Goal: Task Accomplishment & Management: Manage account settings

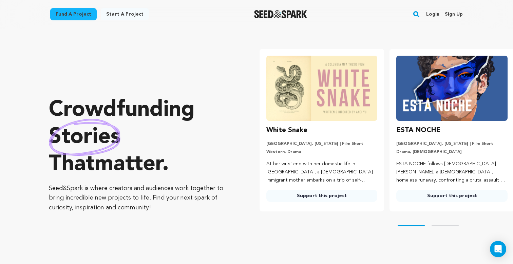
click at [435, 11] on link "Login" at bounding box center [432, 14] width 13 height 11
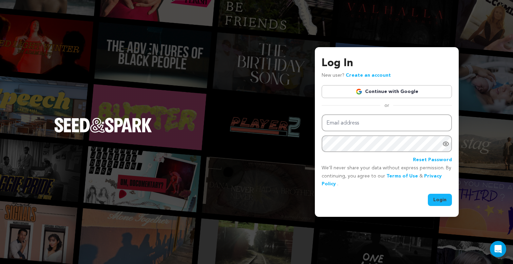
click at [370, 92] on link "Continue with Google" at bounding box center [387, 91] width 130 height 13
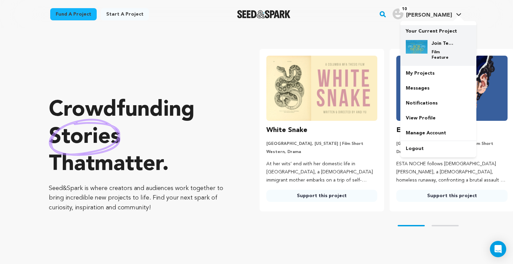
click at [435, 43] on h4 "Join Team [PERSON_NAME]!" at bounding box center [444, 43] width 24 height 7
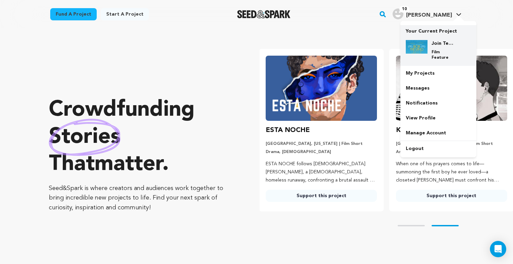
scroll to position [0, 135]
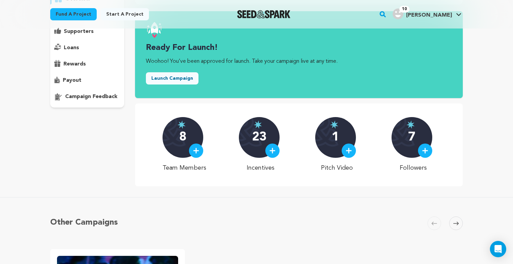
scroll to position [84, 0]
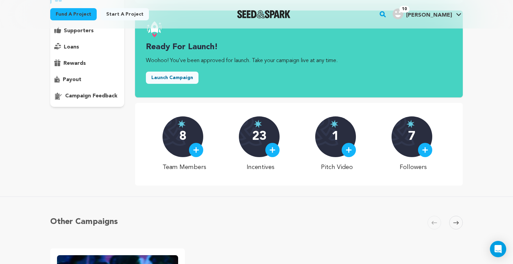
click at [186, 133] on p "8" at bounding box center [182, 137] width 7 height 14
click at [199, 150] on img at bounding box center [196, 150] width 6 height 6
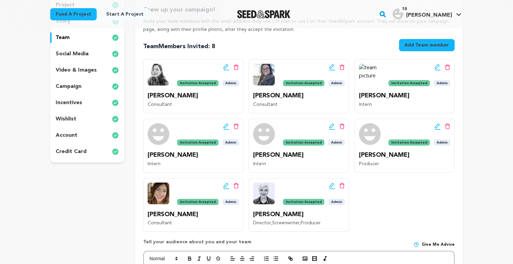
scroll to position [116, 0]
click at [437, 65] on icon at bounding box center [438, 66] width 6 height 7
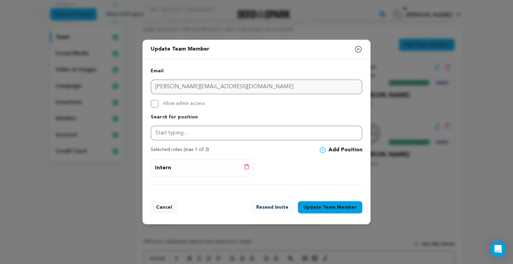
click at [359, 50] on icon "button" at bounding box center [358, 49] width 8 height 8
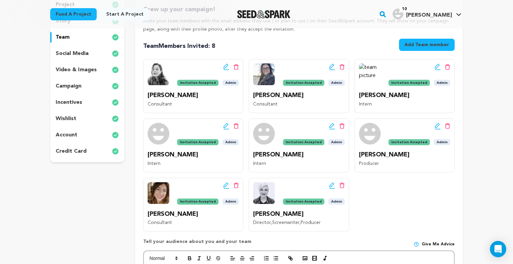
click at [365, 70] on img at bounding box center [370, 74] width 22 height 22
click at [367, 73] on img at bounding box center [370, 74] width 22 height 22
click at [371, 133] on img at bounding box center [370, 134] width 22 height 22
click at [369, 70] on img at bounding box center [370, 74] width 22 height 22
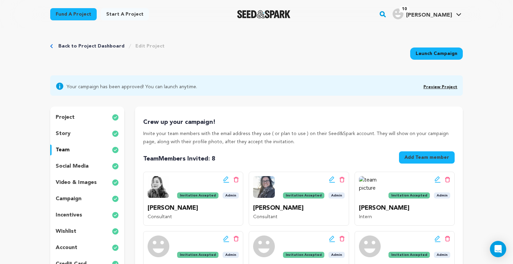
scroll to position [0, 0]
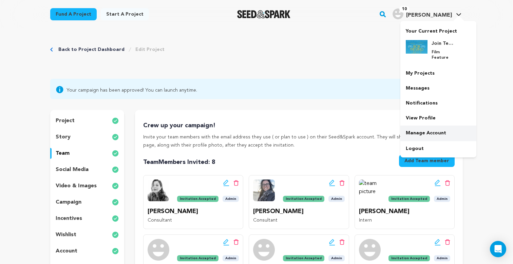
click at [418, 126] on link "Manage Account" at bounding box center [439, 133] width 76 height 15
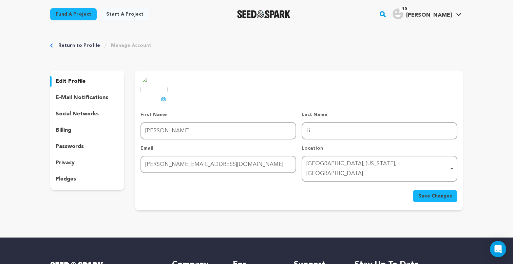
click at [157, 91] on img at bounding box center [154, 89] width 27 height 27
click at [163, 98] on icon at bounding box center [163, 98] width 5 height 5
click at [154, 83] on img at bounding box center [154, 89] width 27 height 27
click at [161, 100] on icon at bounding box center [163, 98] width 5 height 5
click at [159, 91] on img at bounding box center [154, 89] width 27 height 27
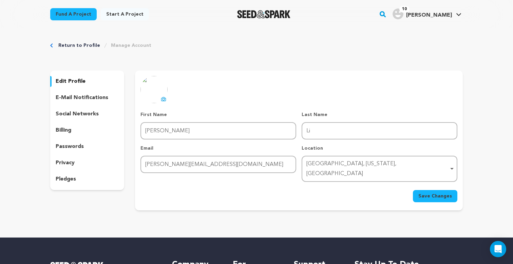
click at [163, 99] on icon at bounding box center [163, 98] width 5 height 5
click at [425, 193] on span "Save Changes" at bounding box center [436, 196] width 34 height 7
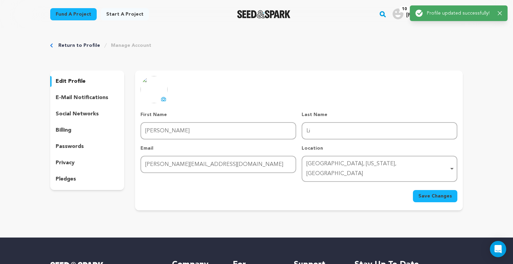
click at [445, 33] on div "Return to Profile Manage Account edit profile e-mail notifications social netwo…" at bounding box center [256, 128] width 435 height 198
click at [499, 12] on icon "button" at bounding box center [500, 13] width 4 height 4
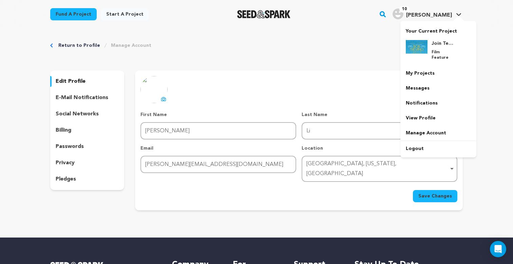
click at [447, 13] on span "[PERSON_NAME]" at bounding box center [429, 15] width 46 height 5
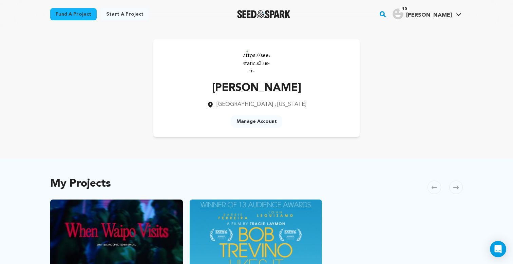
click at [254, 62] on img at bounding box center [256, 59] width 27 height 27
drag, startPoint x: 261, startPoint y: 62, endPoint x: 228, endPoint y: 68, distance: 33.8
click at [228, 68] on div "[PERSON_NAME] [GEOGRAPHIC_DATA] , [US_STATE] Manage Account" at bounding box center [256, 88] width 206 height 98
click at [254, 121] on link "Manage Account" at bounding box center [256, 121] width 51 height 12
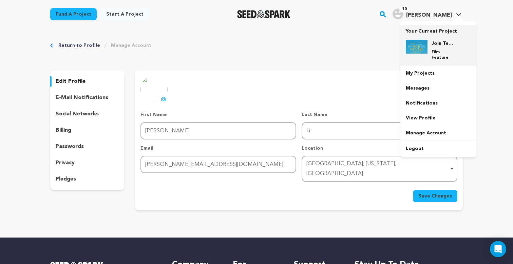
click at [437, 36] on div "Join Team Trevino! Film Feature" at bounding box center [438, 50] width 65 height 31
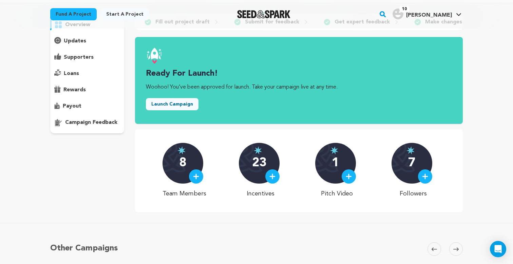
scroll to position [59, 0]
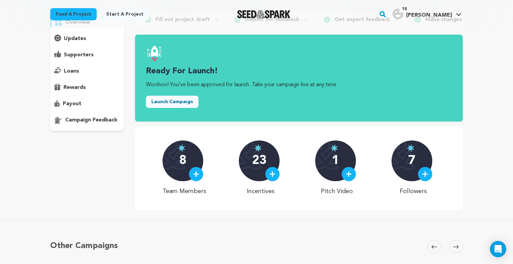
click at [184, 162] on p "8" at bounding box center [182, 161] width 7 height 14
click at [199, 175] on img at bounding box center [196, 174] width 6 height 6
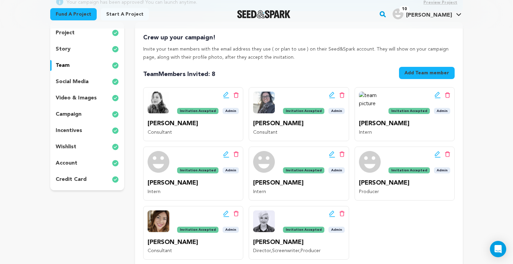
scroll to position [89, 0]
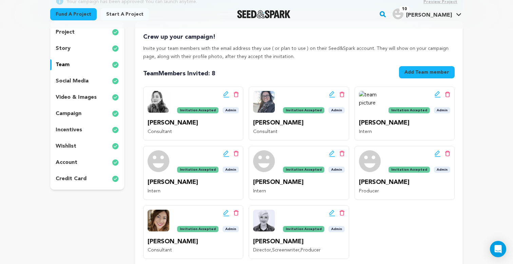
drag, startPoint x: 366, startPoint y: 100, endPoint x: 359, endPoint y: 78, distance: 23.0
click at [359, 78] on div "Crew up your campaign! Invite your team members with the email address they use…" at bounding box center [299, 145] width 312 height 227
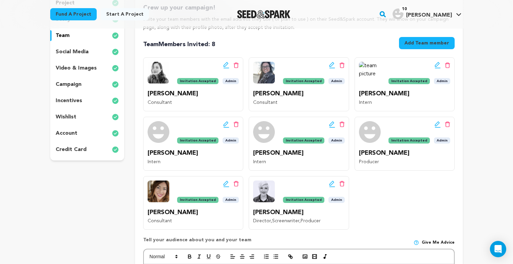
scroll to position [121, 0]
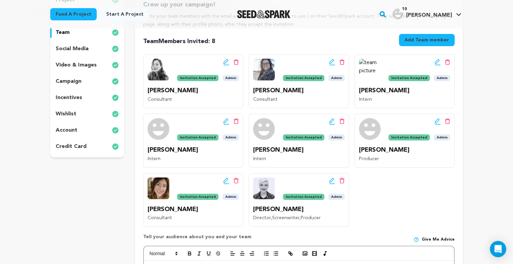
click at [265, 189] on img at bounding box center [264, 189] width 22 height 22
click at [266, 210] on p "[PERSON_NAME]" at bounding box center [298, 210] width 91 height 10
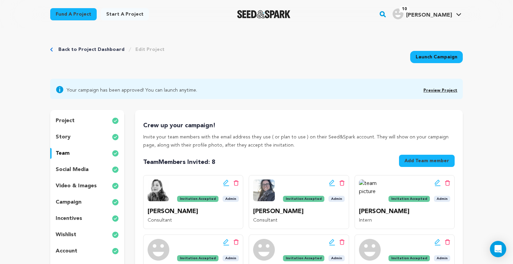
click at [108, 47] on link "Back to Project Dashboard" at bounding box center [91, 49] width 66 height 7
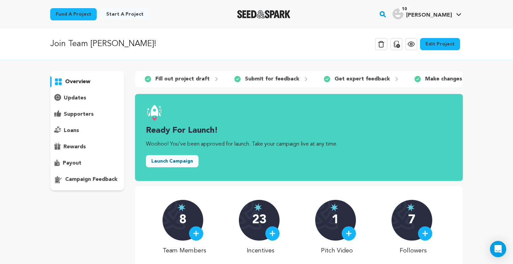
click at [416, 43] on icon at bounding box center [411, 44] width 8 height 8
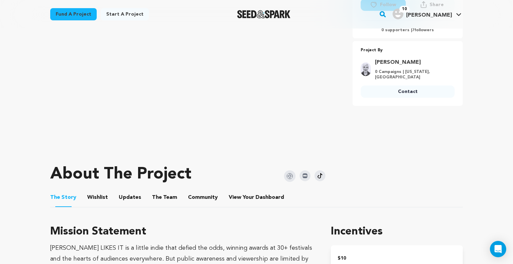
scroll to position [142, 0]
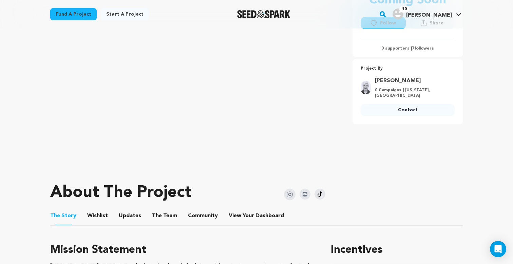
click at [368, 87] on img at bounding box center [366, 88] width 10 height 14
click at [385, 80] on link "Tracie Laymon" at bounding box center [413, 81] width 76 height 8
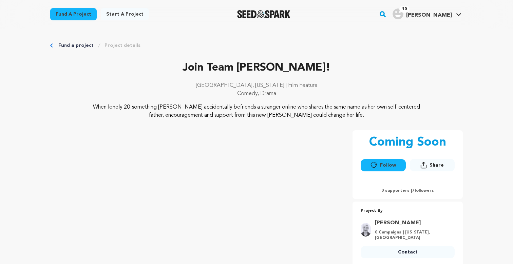
scroll to position [142, 0]
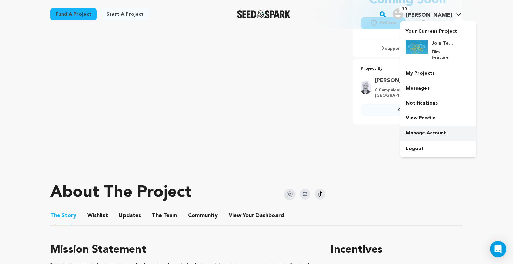
click at [424, 128] on link "Manage Account" at bounding box center [439, 133] width 76 height 15
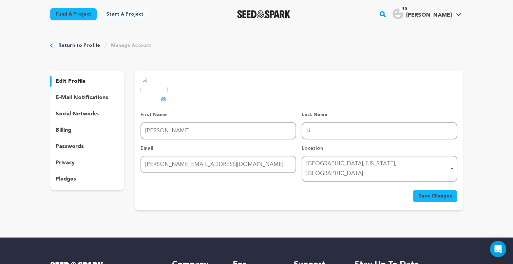
drag, startPoint x: 155, startPoint y: 91, endPoint x: 140, endPoint y: 112, distance: 26.0
click at [140, 112] on div "uploading spinner upload profile image First Name First Name Emily Last Name La…" at bounding box center [299, 139] width 328 height 126
